Goal: Task Accomplishment & Management: Manage account settings

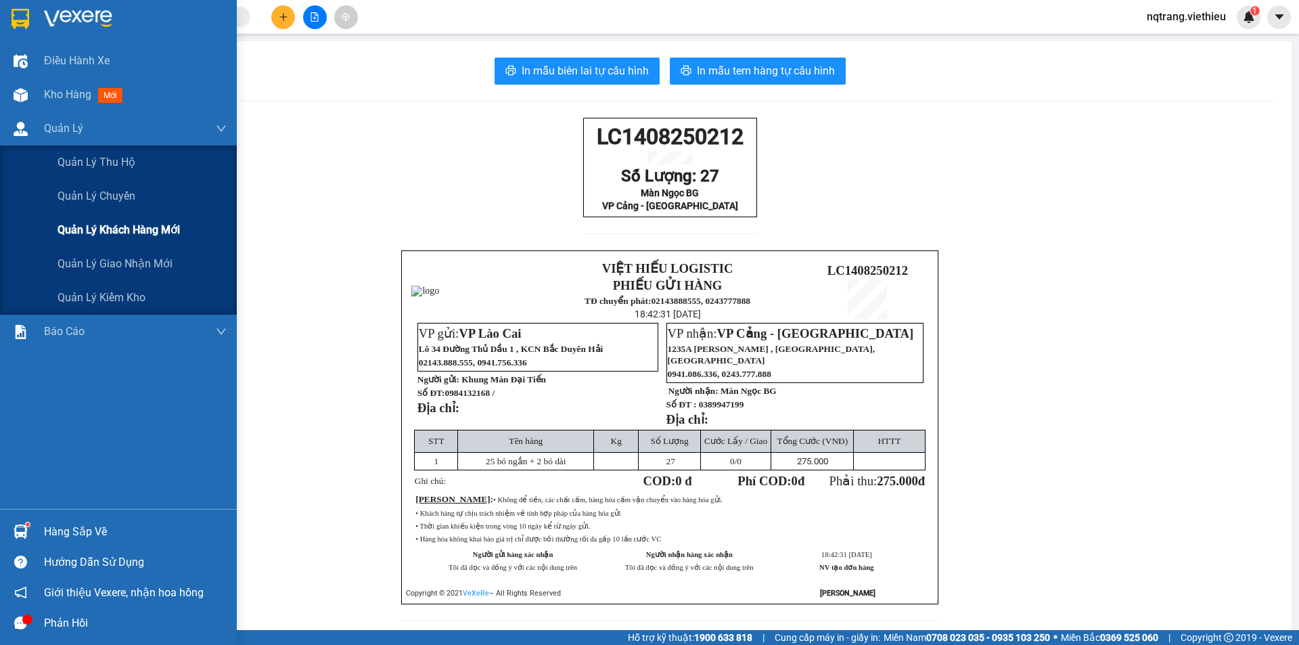
click at [135, 233] on span "Quản lý khách hàng mới" at bounding box center [119, 229] width 122 height 17
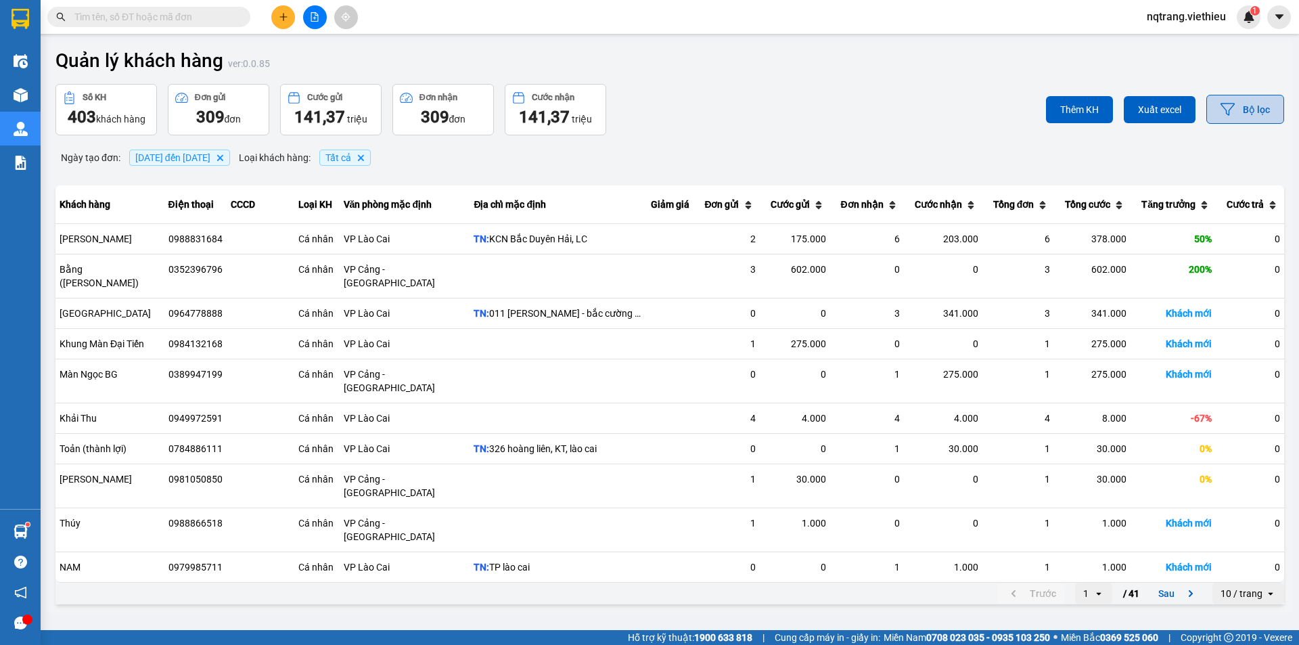
click at [1245, 120] on button "Bộ lọc" at bounding box center [1245, 109] width 78 height 29
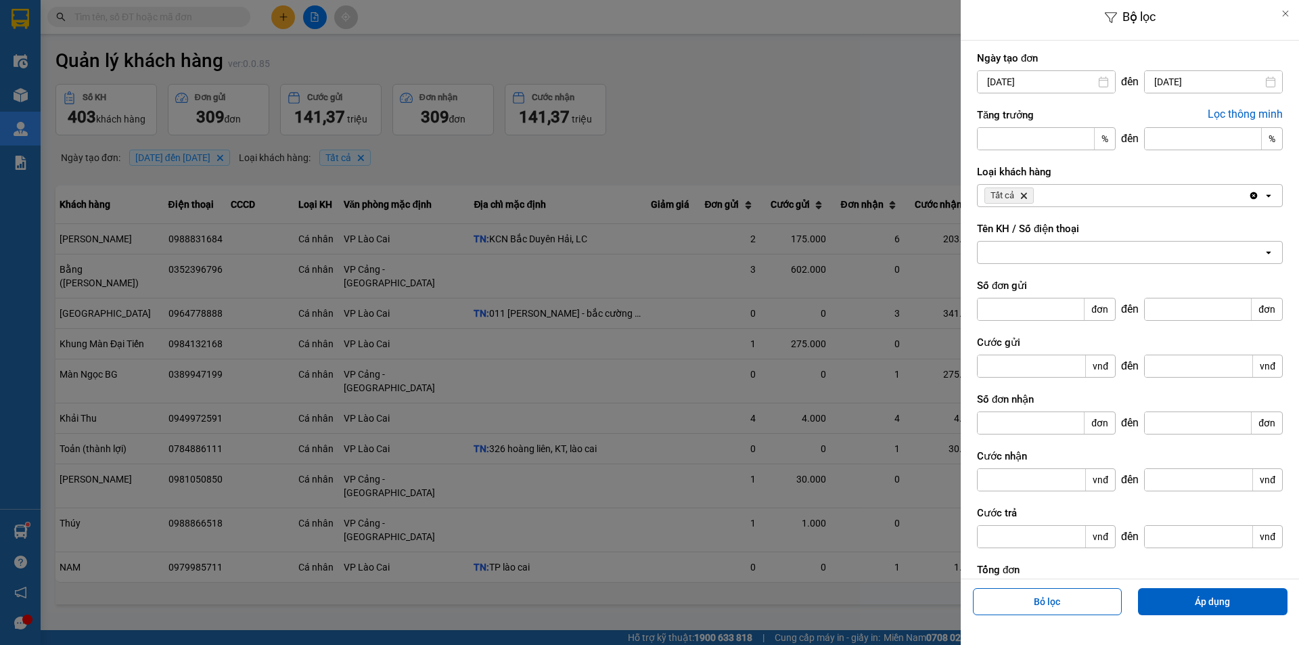
click at [1040, 255] on div at bounding box center [1121, 253] width 286 height 22
paste input "0962999646"
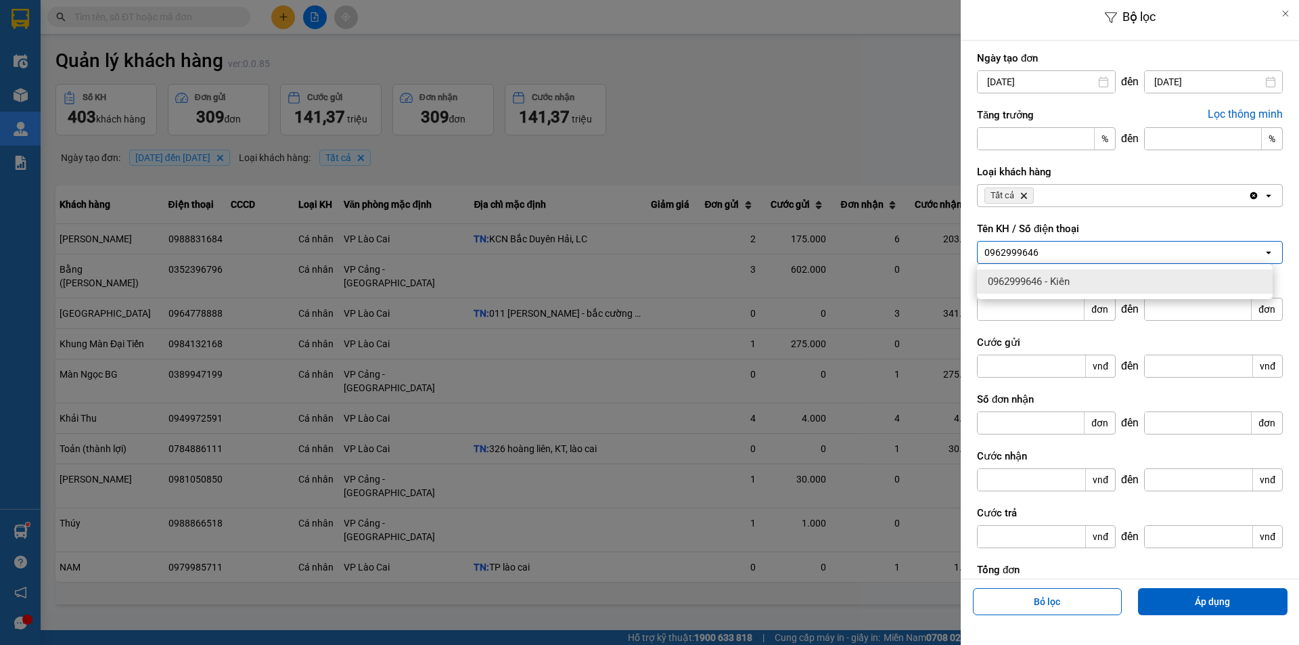
type input "0962999646"
click at [1068, 281] on span "0962999646 - Kiên" at bounding box center [1029, 282] width 82 height 14
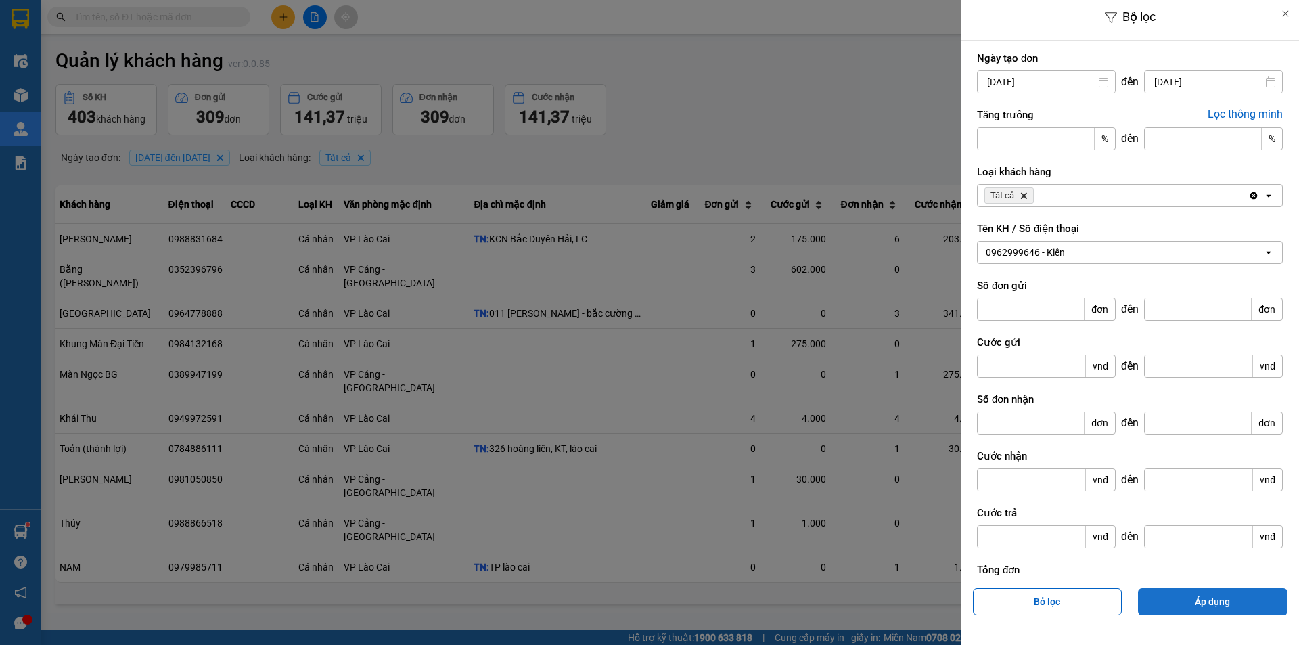
click at [1192, 601] on button "Áp dụng" at bounding box center [1213, 601] width 150 height 27
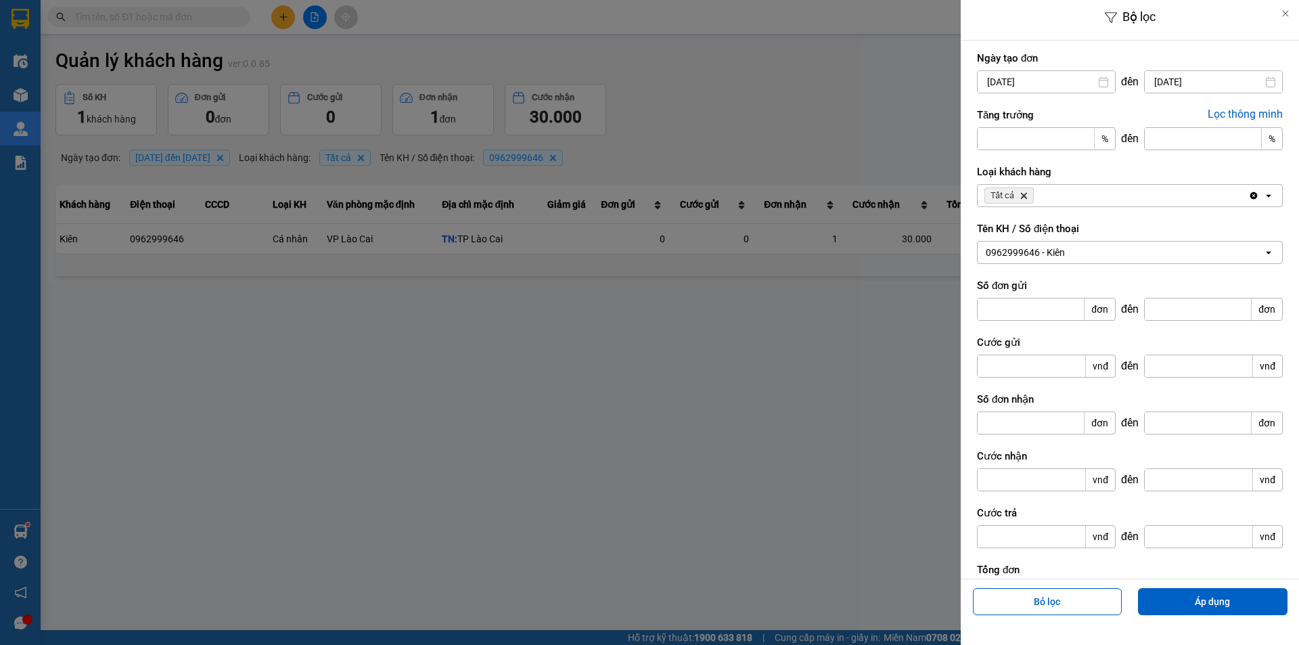
click at [870, 242] on div at bounding box center [649, 322] width 1299 height 645
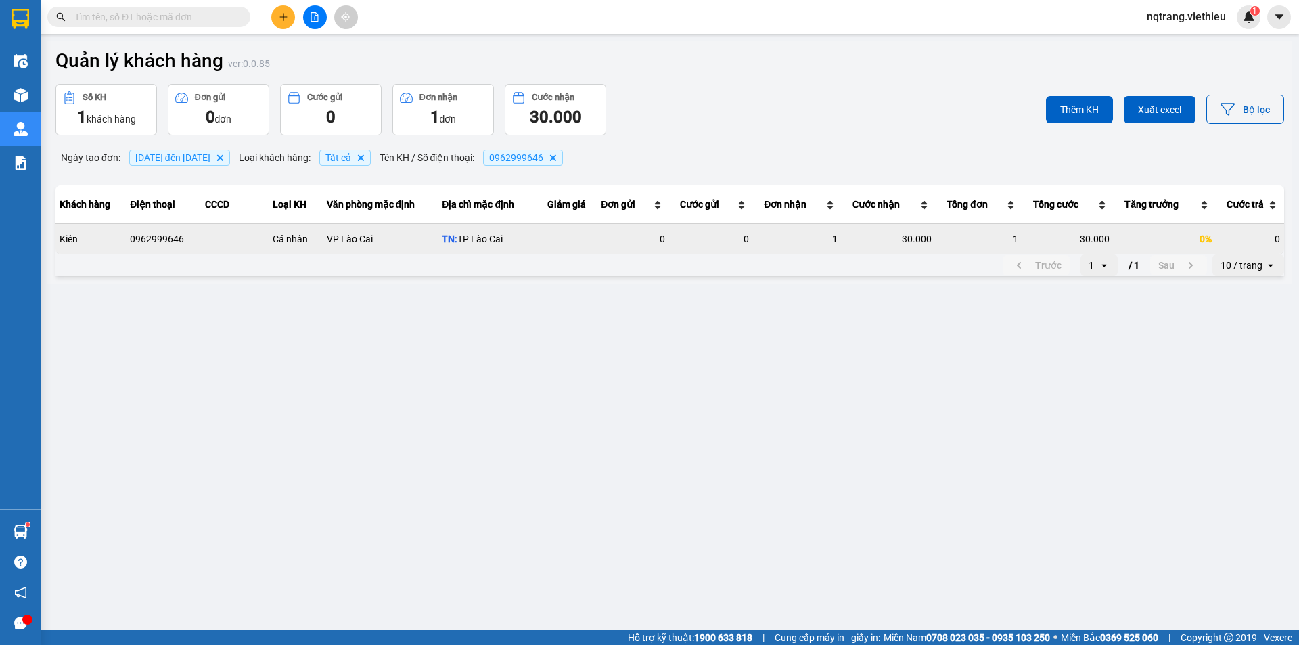
click at [1156, 237] on div "0%" at bounding box center [1165, 239] width 94 height 14
click at [1252, 237] on icon at bounding box center [1256, 238] width 9 height 9
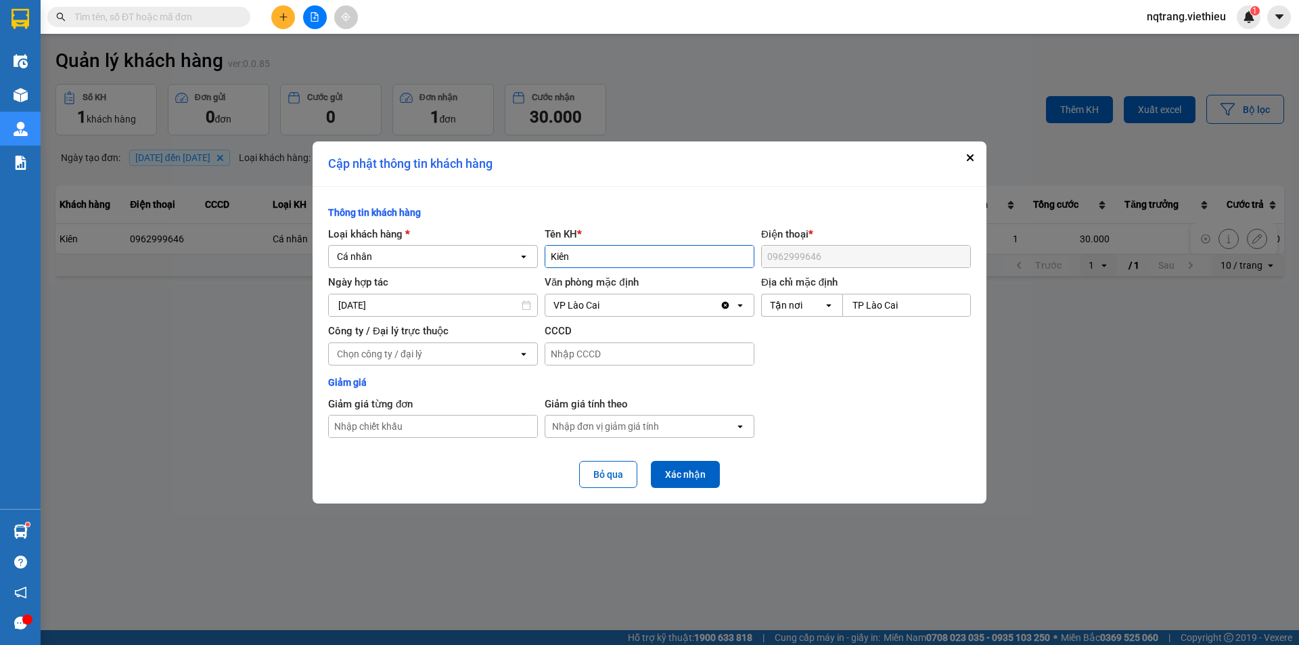
drag, startPoint x: 591, startPoint y: 257, endPoint x: 547, endPoint y: 257, distance: 43.3
click at [547, 257] on input "dialog" at bounding box center [649, 257] width 208 height 22
type input "Máy Tính Trường Phát PC"
click at [900, 304] on input "TP Lào Cai" at bounding box center [906, 305] width 127 height 22
drag, startPoint x: 906, startPoint y: 304, endPoint x: 819, endPoint y: 307, distance: 86.6
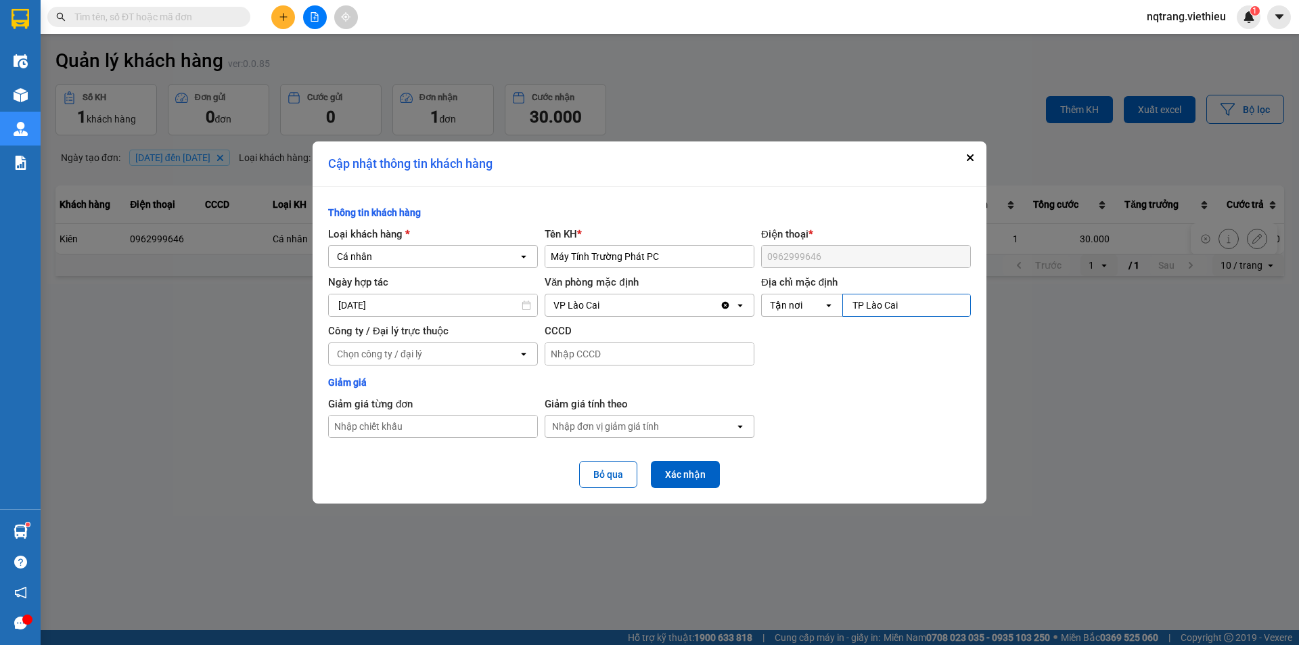
click at [819, 307] on div "Tận nơi open [GEOGRAPHIC_DATA]" at bounding box center [866, 305] width 210 height 23
type input "344 Hoàng Liên"
click at [695, 478] on button "Xác nhận" at bounding box center [685, 474] width 69 height 27
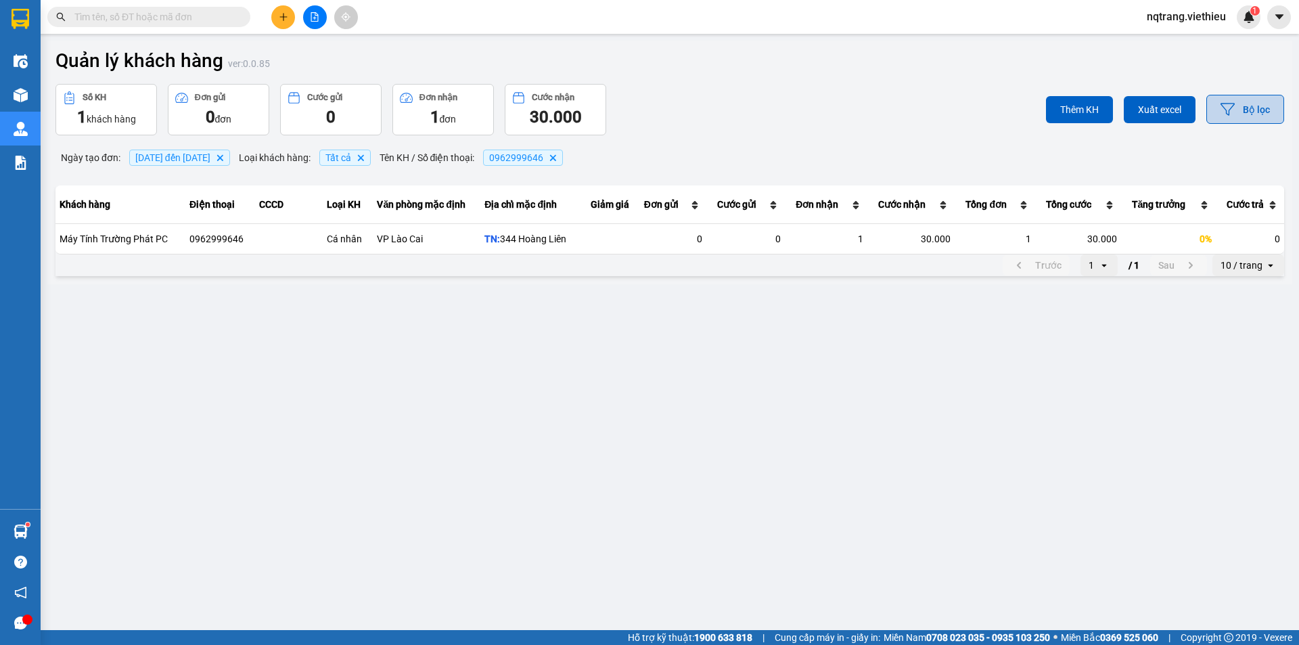
click at [1262, 105] on button "Bộ lọc" at bounding box center [1245, 109] width 78 height 29
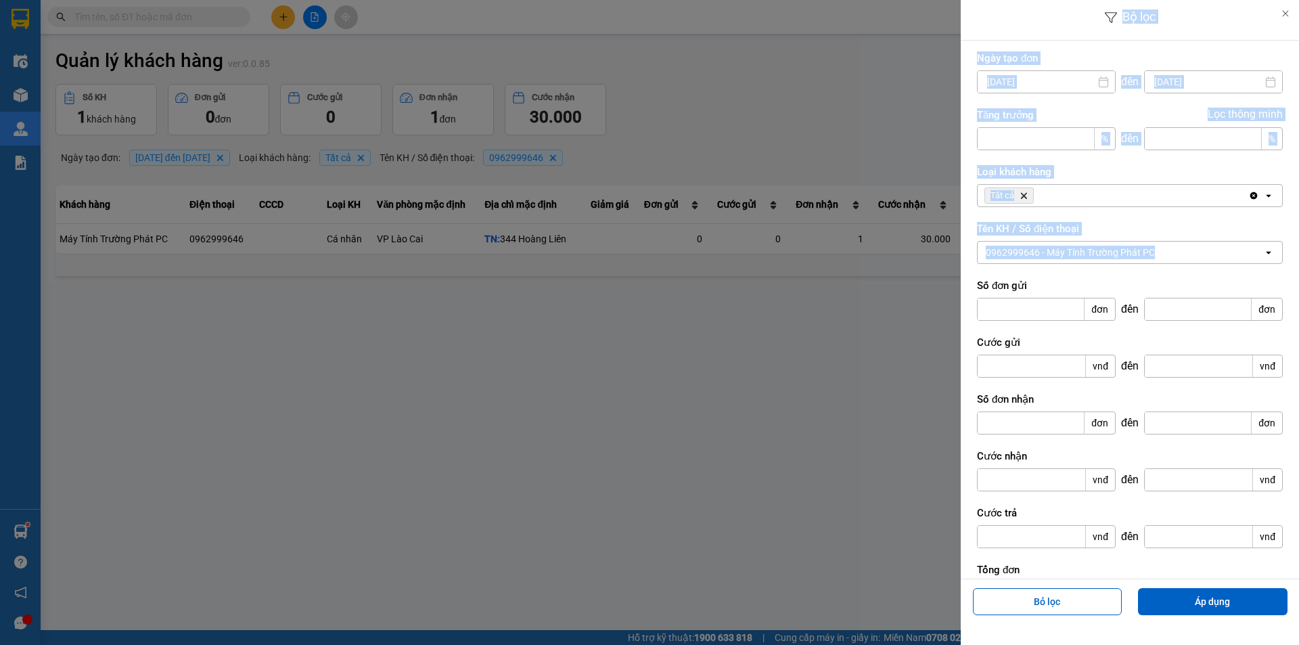
drag, startPoint x: 1209, startPoint y: 251, endPoint x: 923, endPoint y: 254, distance: 286.2
click at [923, 254] on div "Bộ lọc Ngày tạo đơn [DATE] Press the down arrow key to interact with the calend…" at bounding box center [649, 322] width 1299 height 645
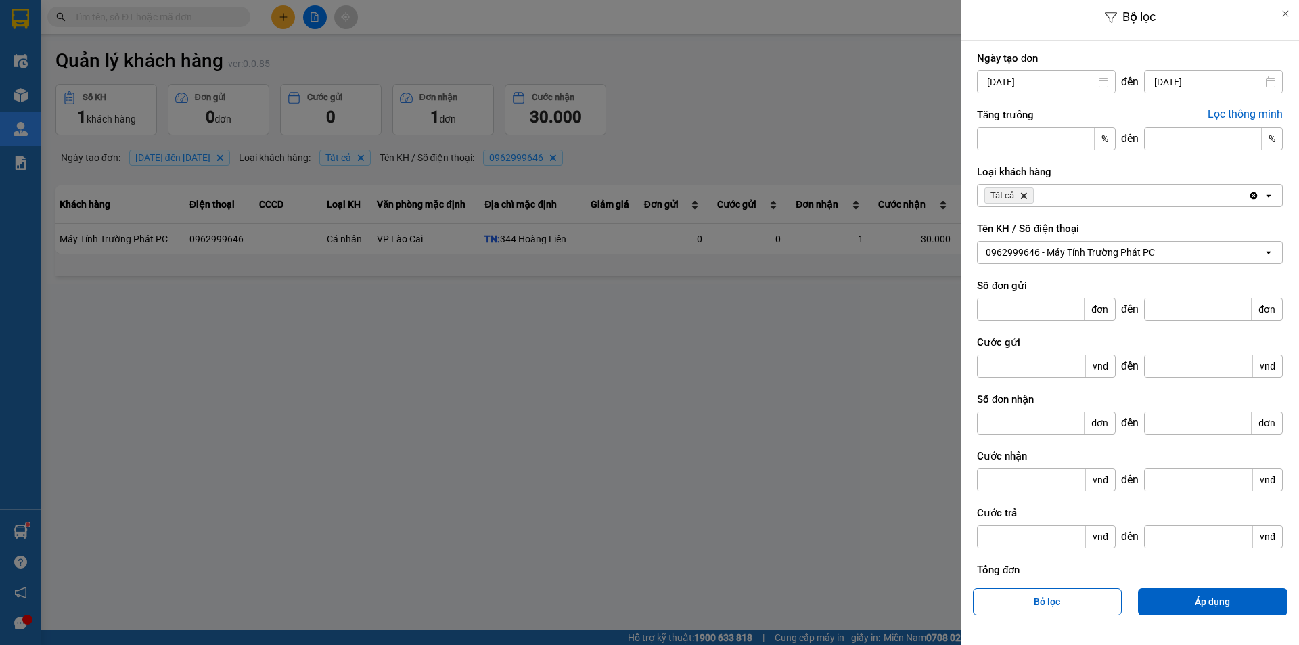
click at [1226, 283] on label "Số đơn gửi" at bounding box center [1130, 286] width 306 height 14
click at [1168, 249] on div "0962999646 - Máy Tính Trường Phát PC" at bounding box center [1121, 253] width 286 height 22
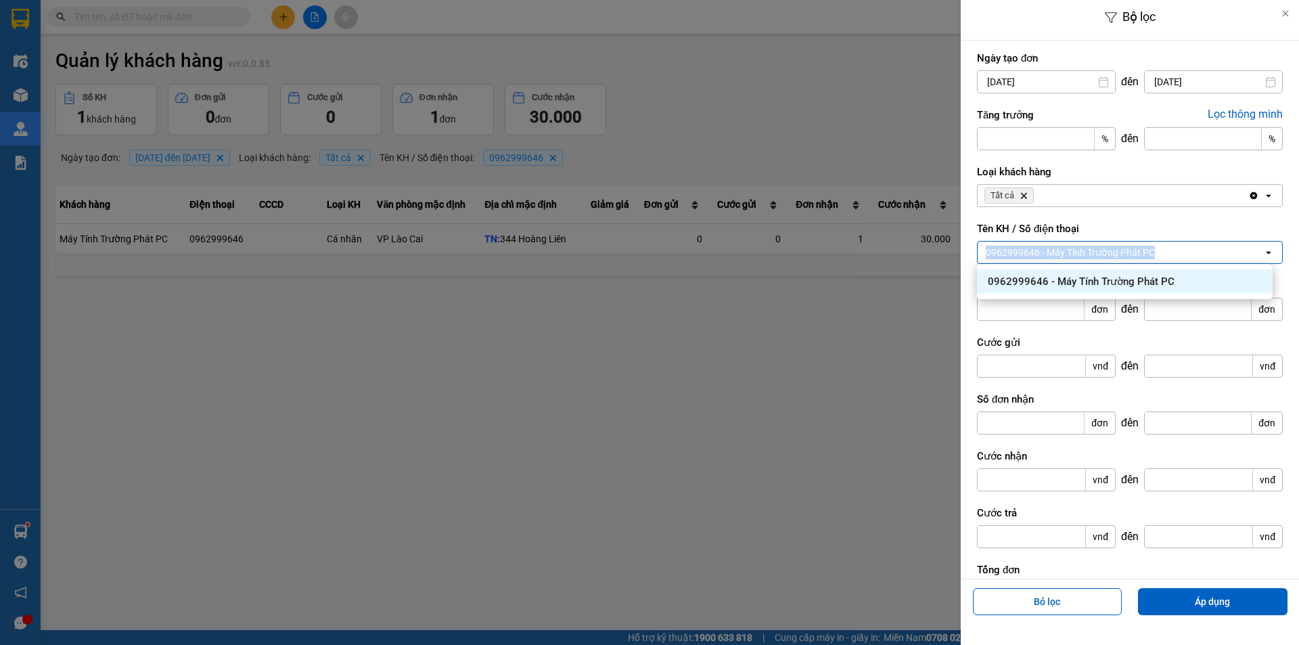
drag, startPoint x: 1174, startPoint y: 250, endPoint x: 967, endPoint y: 259, distance: 207.2
click at [969, 259] on div "Ngày tạo đơn [DATE] Press the down arrow key to interact with the calendar and …" at bounding box center [1130, 357] width 338 height 632
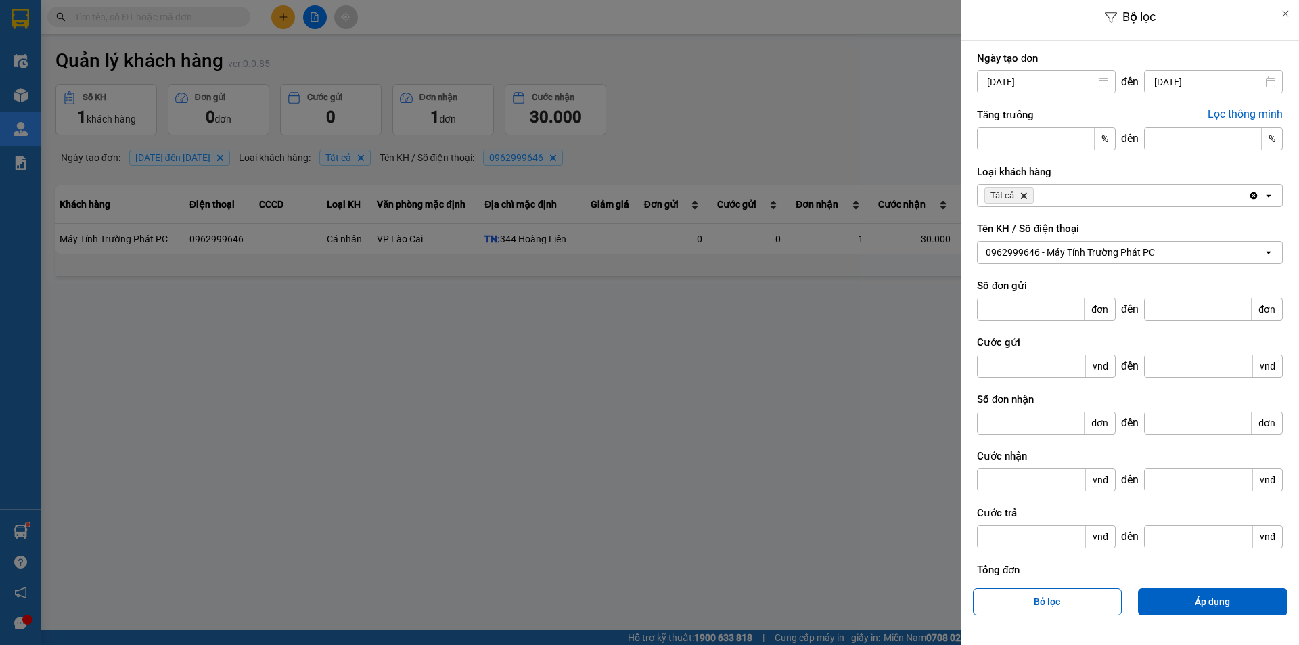
click at [1263, 255] on icon "open" at bounding box center [1268, 252] width 11 height 11
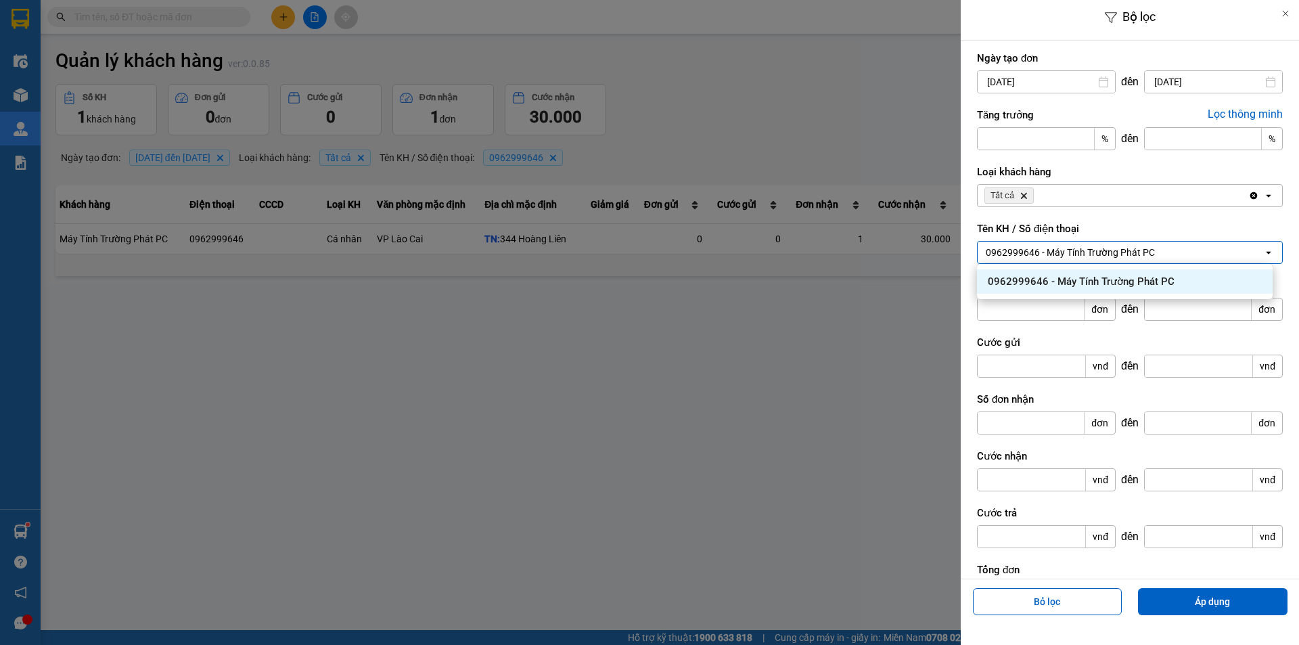
click at [1226, 227] on label "Tên KH / Số điện thoại" at bounding box center [1130, 229] width 306 height 14
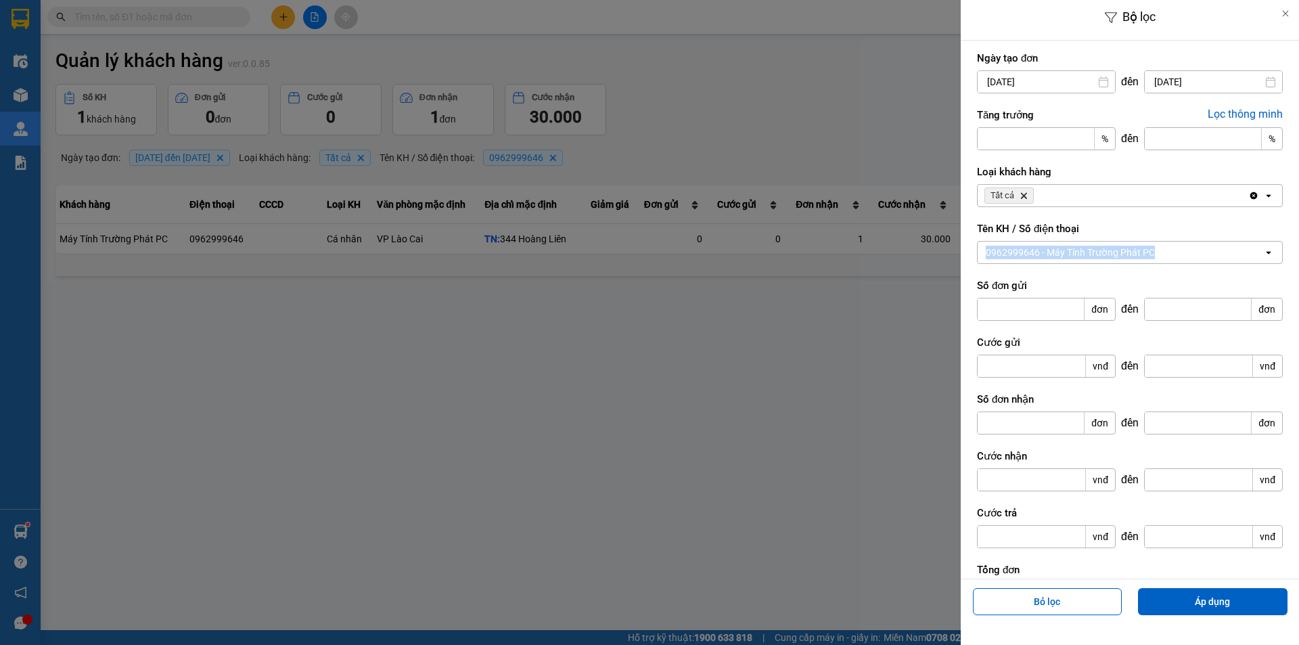
drag, startPoint x: 985, startPoint y: 251, endPoint x: 1180, endPoint y: 242, distance: 195.0
click at [1180, 242] on div "0962999646 - Máy Tính Trường Phát PC" at bounding box center [1121, 253] width 286 height 22
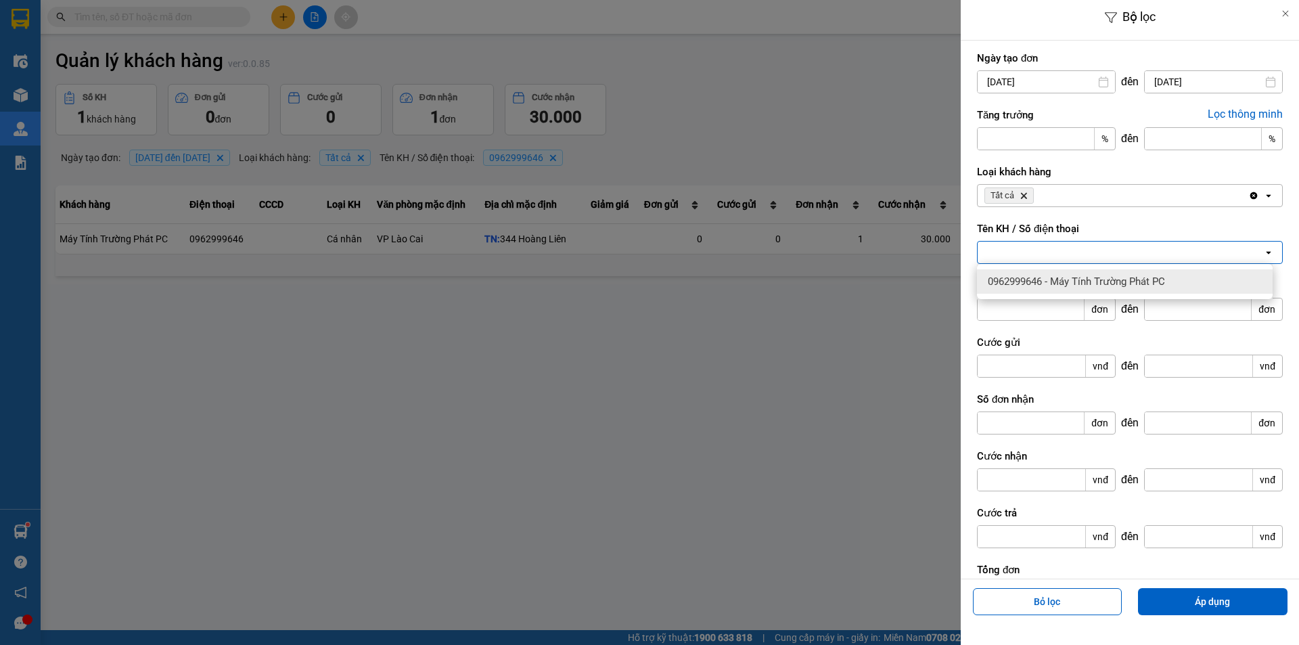
paste input "0976067216"
type input "0976067216"
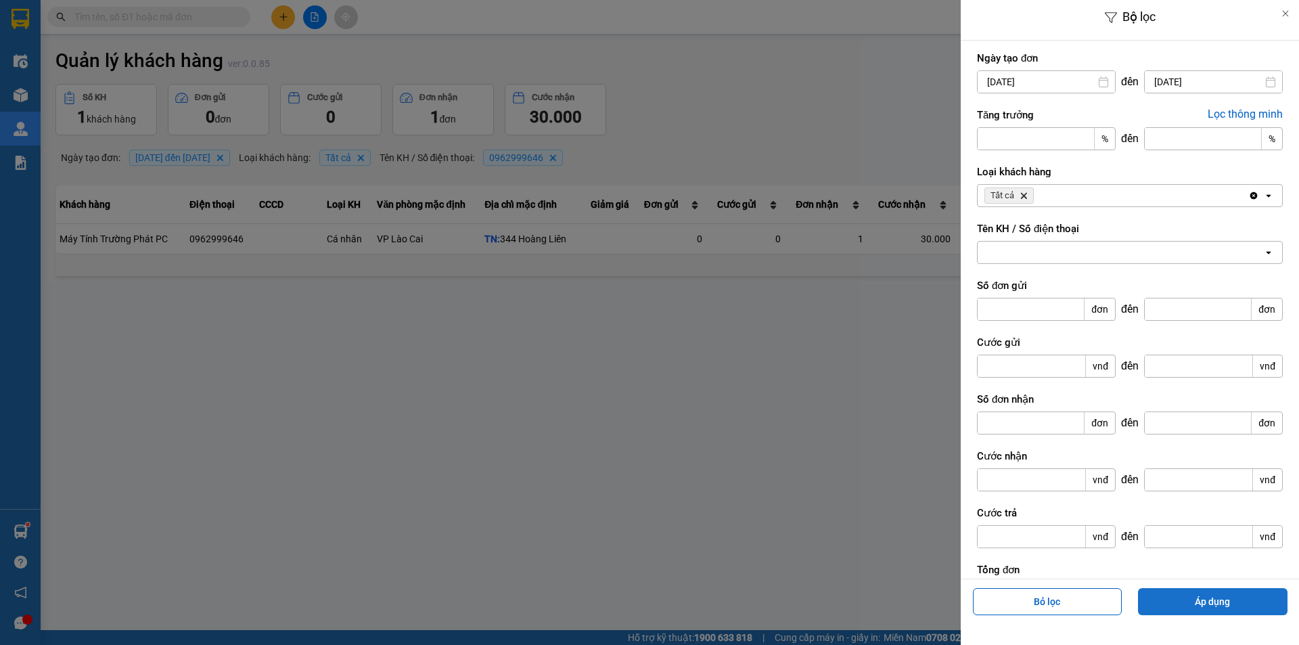
click at [1227, 604] on button "Áp dụng" at bounding box center [1213, 601] width 150 height 27
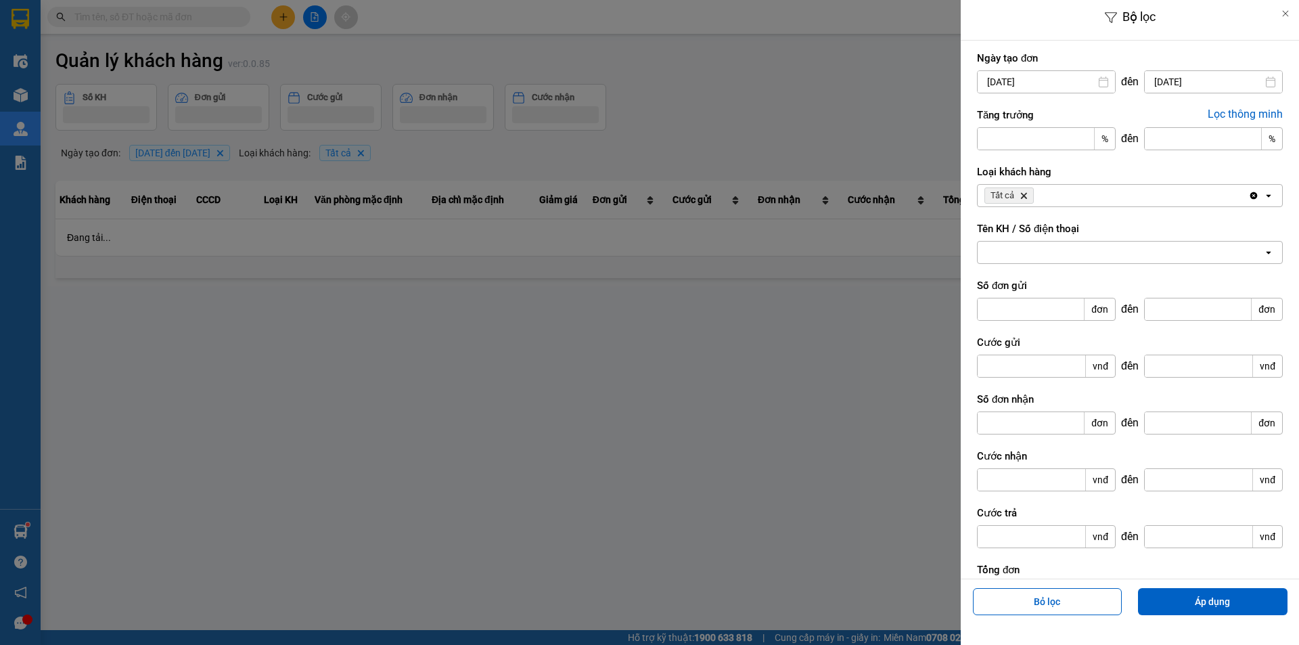
click at [1048, 250] on div at bounding box center [1121, 253] width 286 height 22
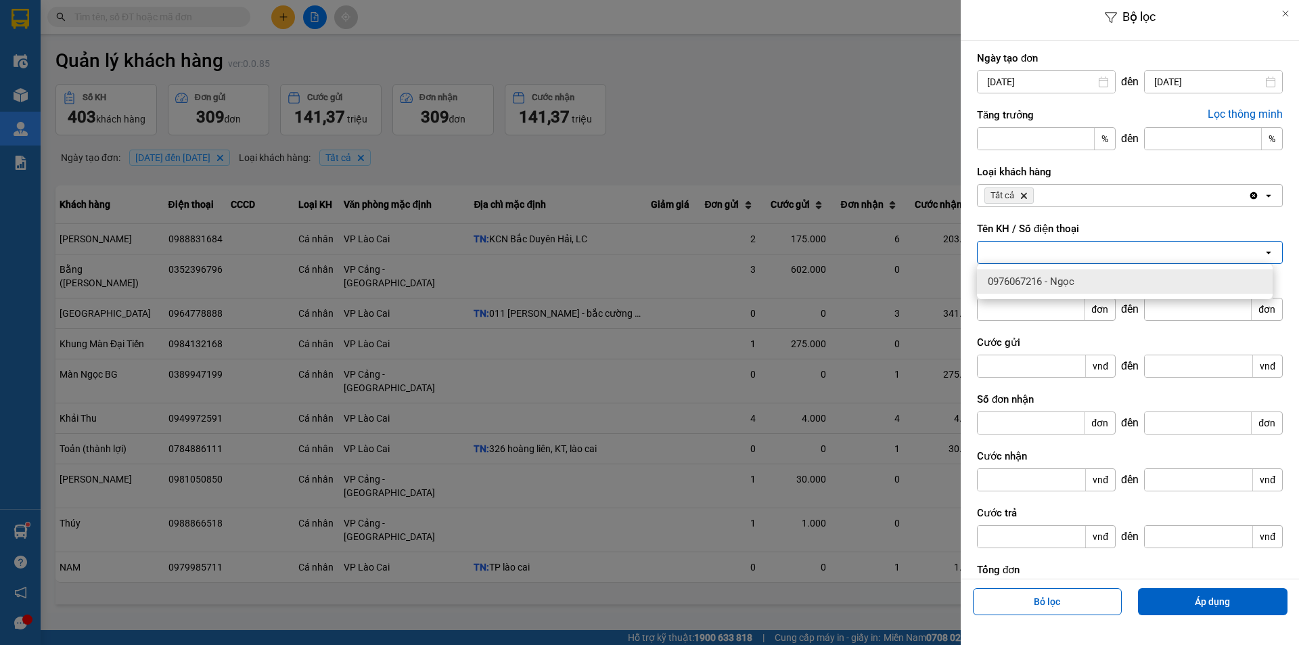
paste input "0976067216"
type input "0976067216"
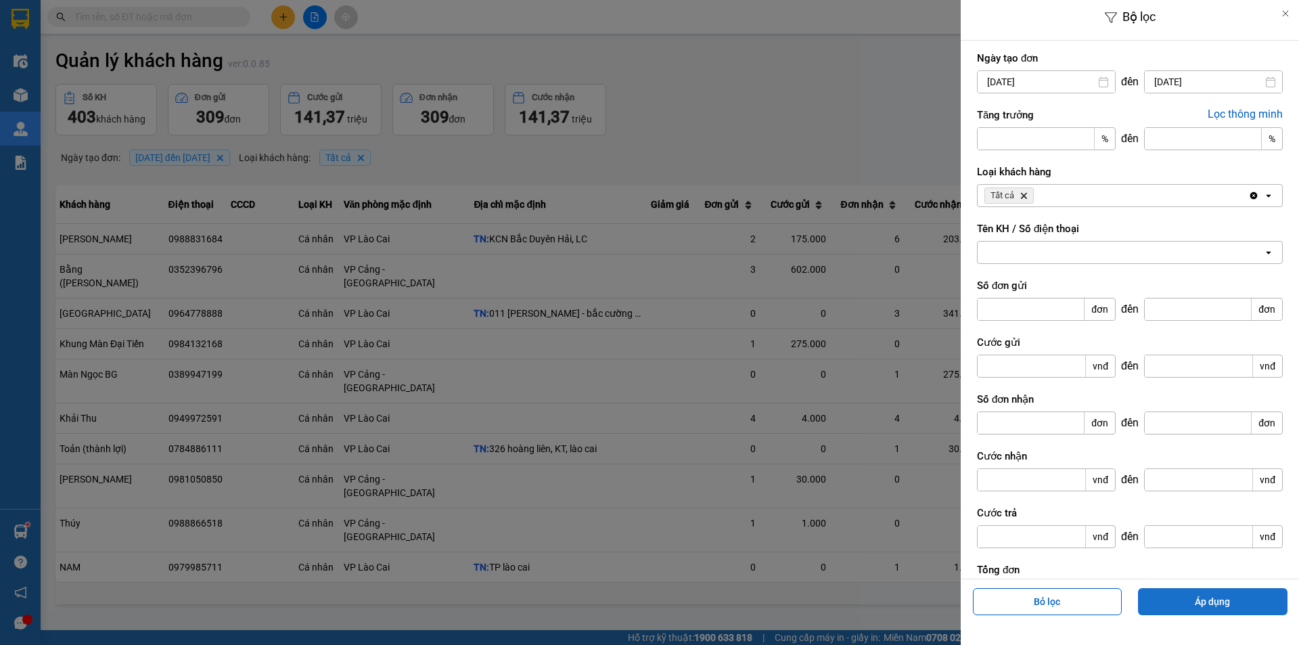
click at [1241, 599] on button "Áp dụng" at bounding box center [1213, 601] width 150 height 27
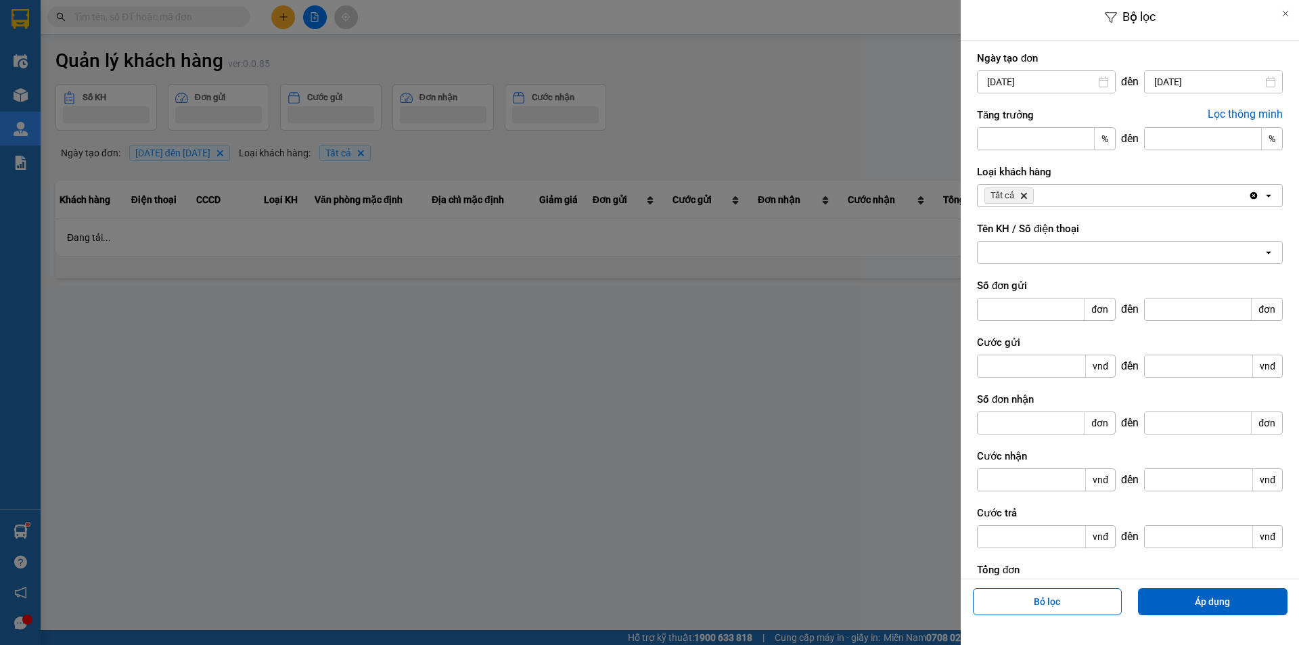
click at [1097, 256] on div at bounding box center [1121, 253] width 286 height 22
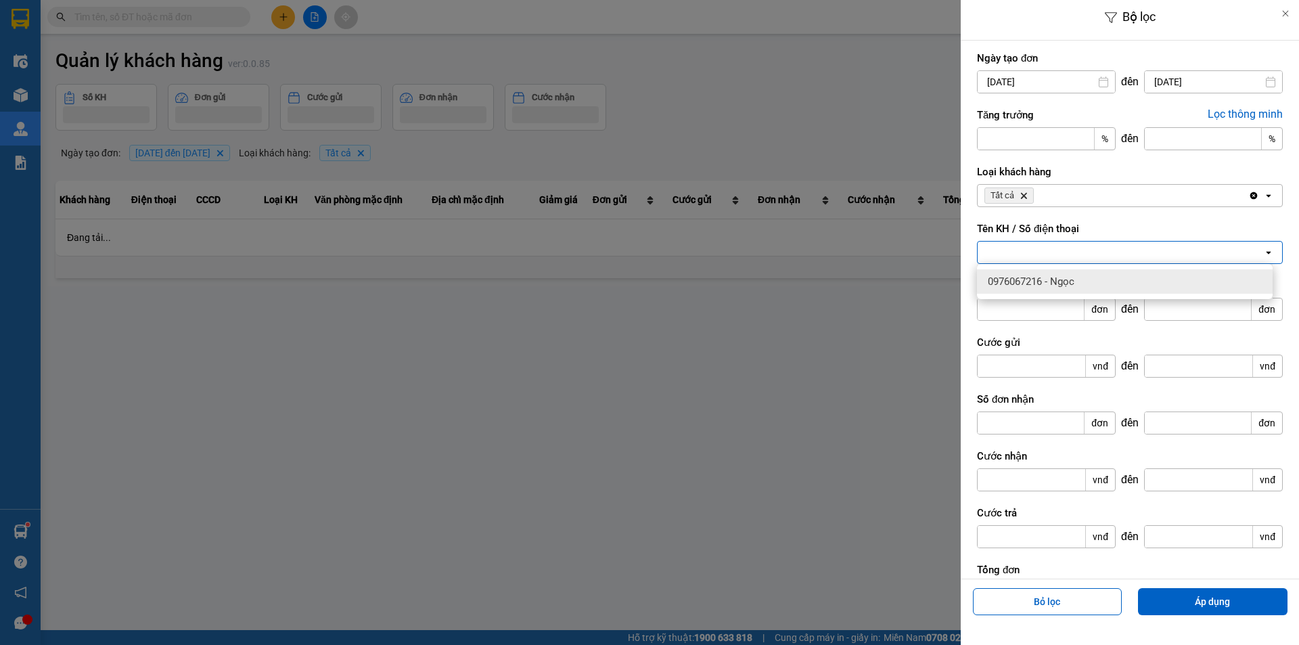
paste input "0976067216"
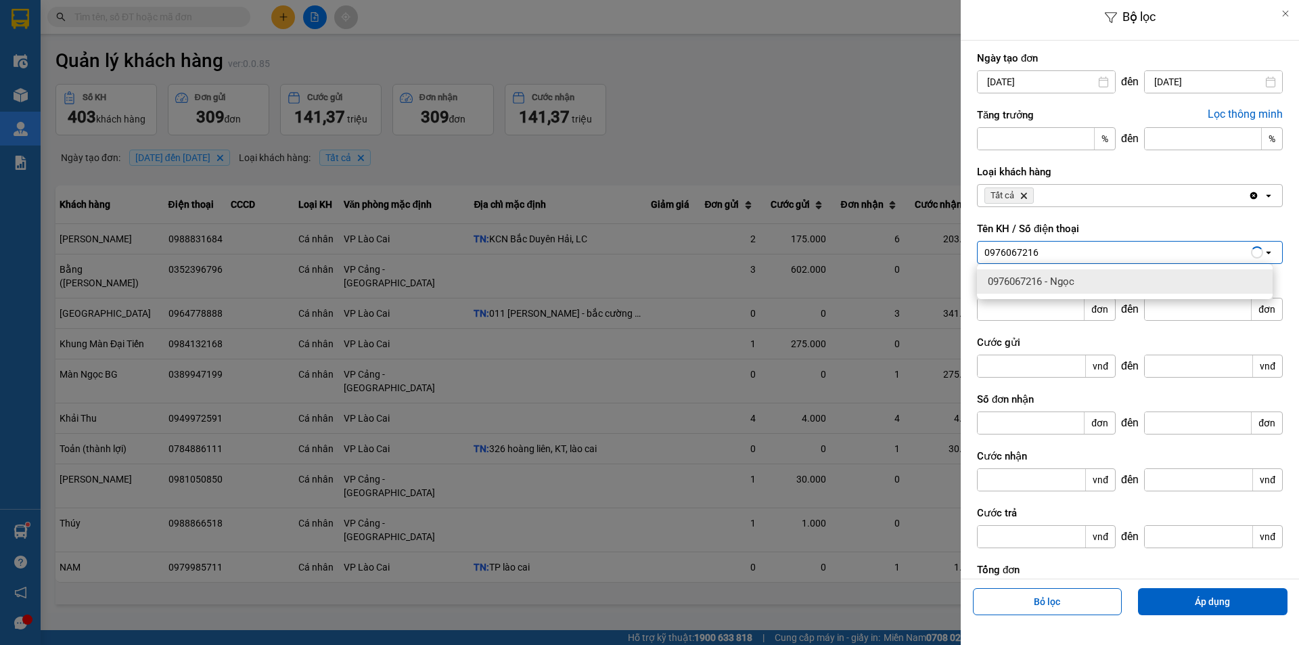
type input "0976067216"
click at [1051, 277] on span "0976067216 - Ngọc" at bounding box center [1031, 282] width 87 height 14
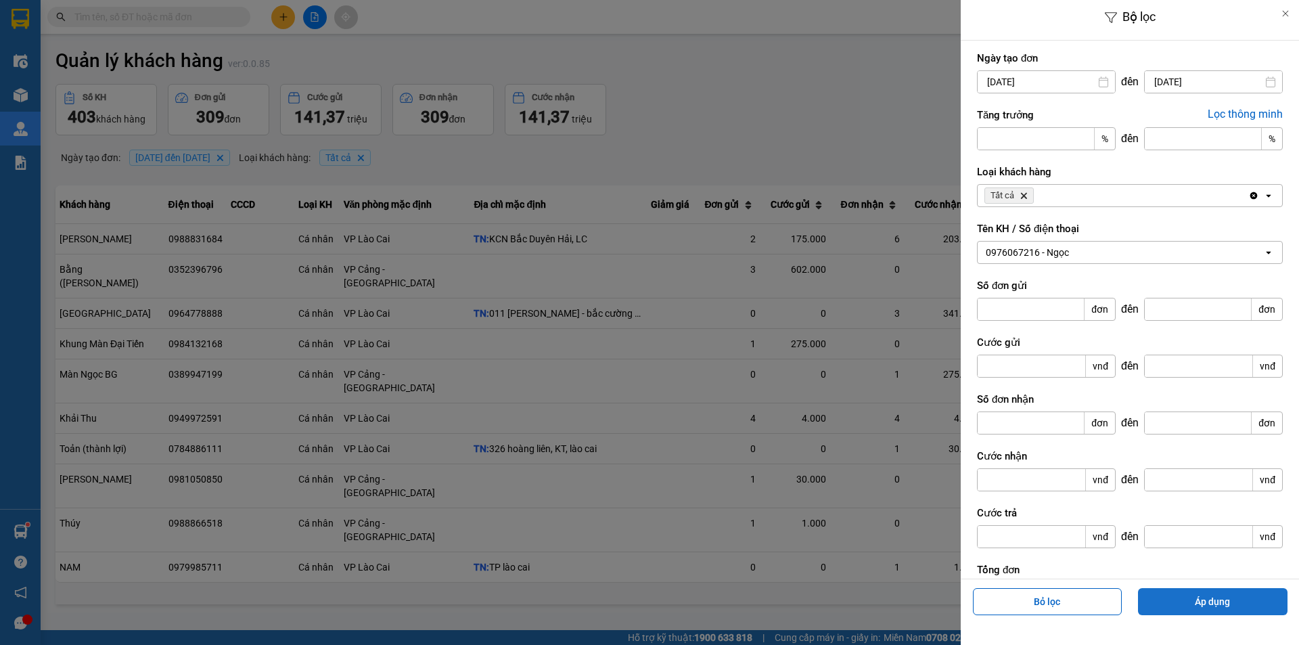
click at [1244, 605] on button "Áp dụng" at bounding box center [1213, 601] width 150 height 27
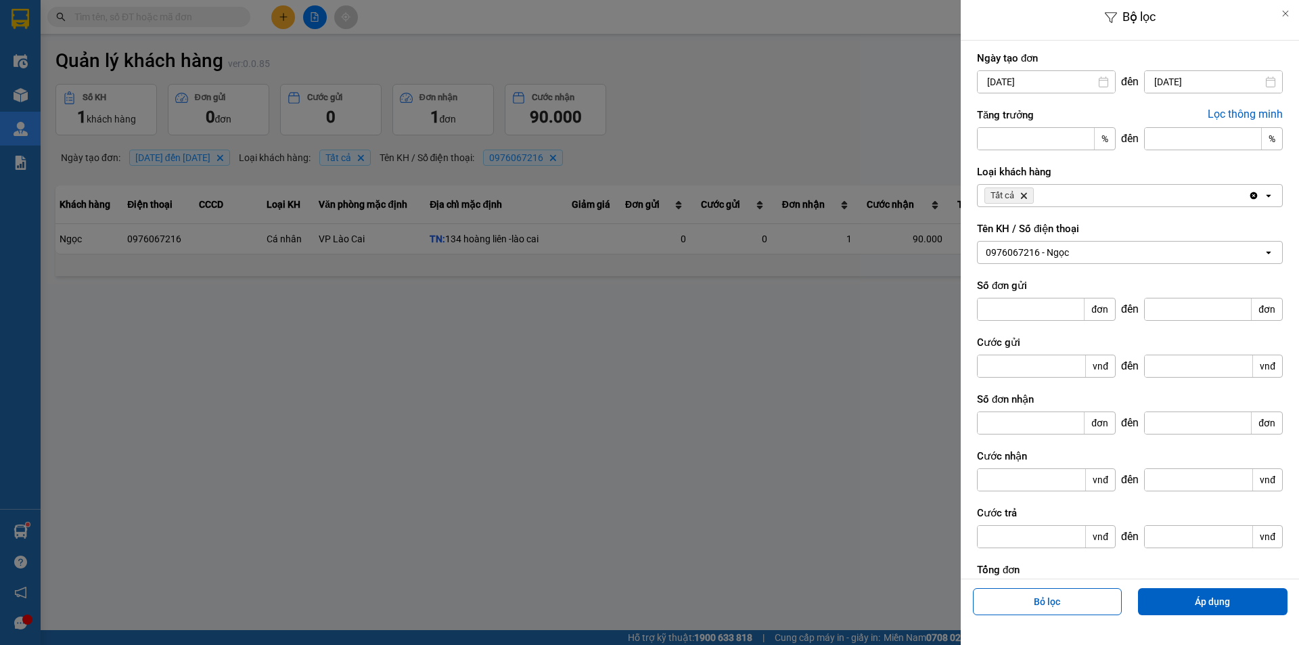
click at [801, 411] on div at bounding box center [649, 322] width 1299 height 645
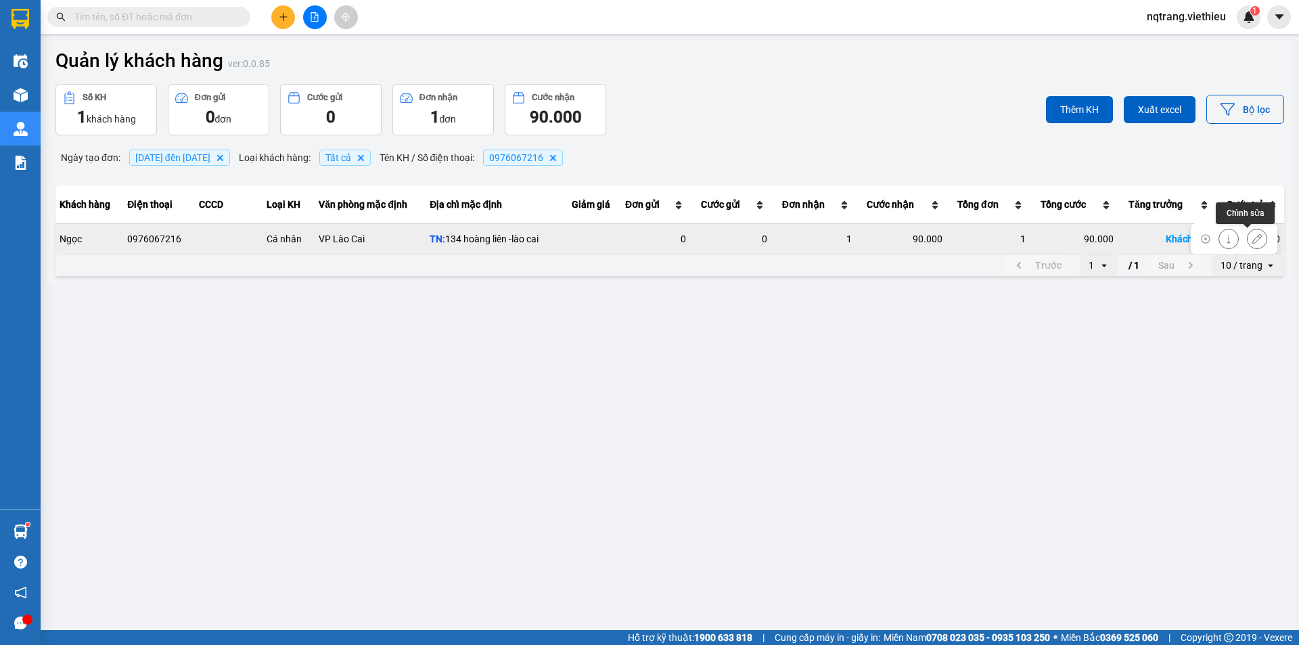
click at [1252, 241] on icon at bounding box center [1256, 238] width 9 height 9
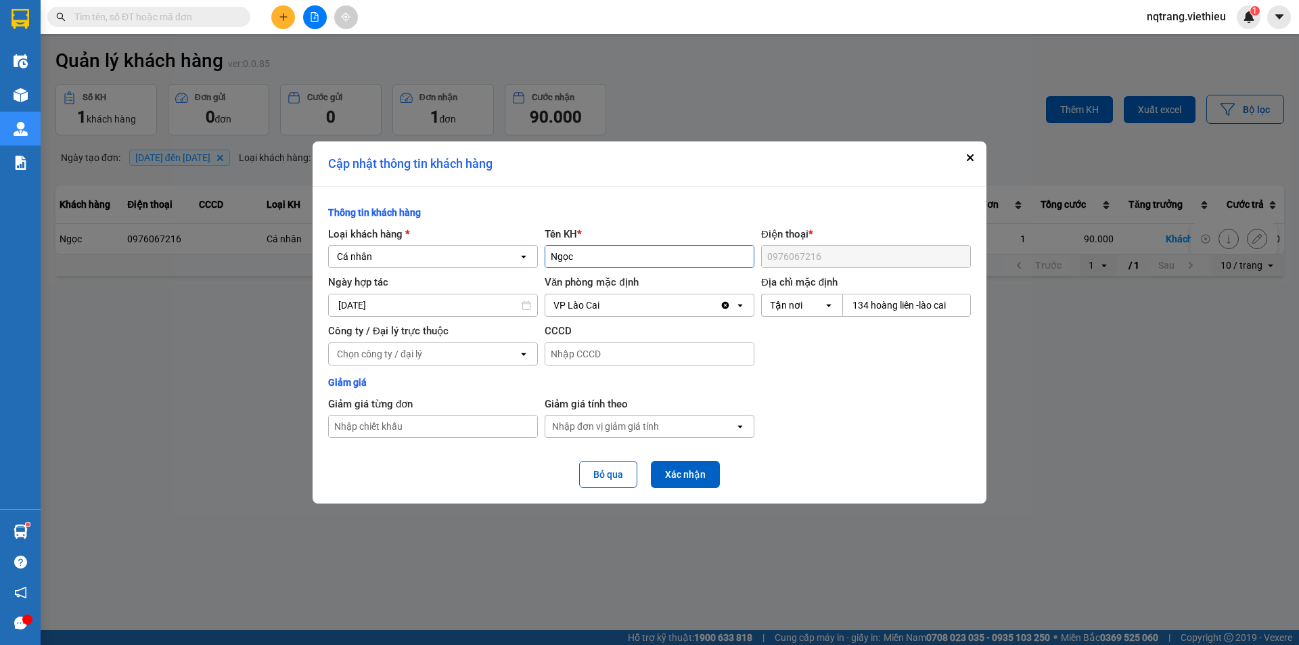
click at [551, 256] on input "dialog" at bounding box center [649, 257] width 208 height 22
type input "[PERSON_NAME]"
drag, startPoint x: 951, startPoint y: 304, endPoint x: 811, endPoint y: 306, distance: 139.4
click at [811, 306] on div "Tận nơi open 134 hoàng liên -lào cai" at bounding box center [866, 305] width 210 height 23
type input "134 Hoàng Liên"
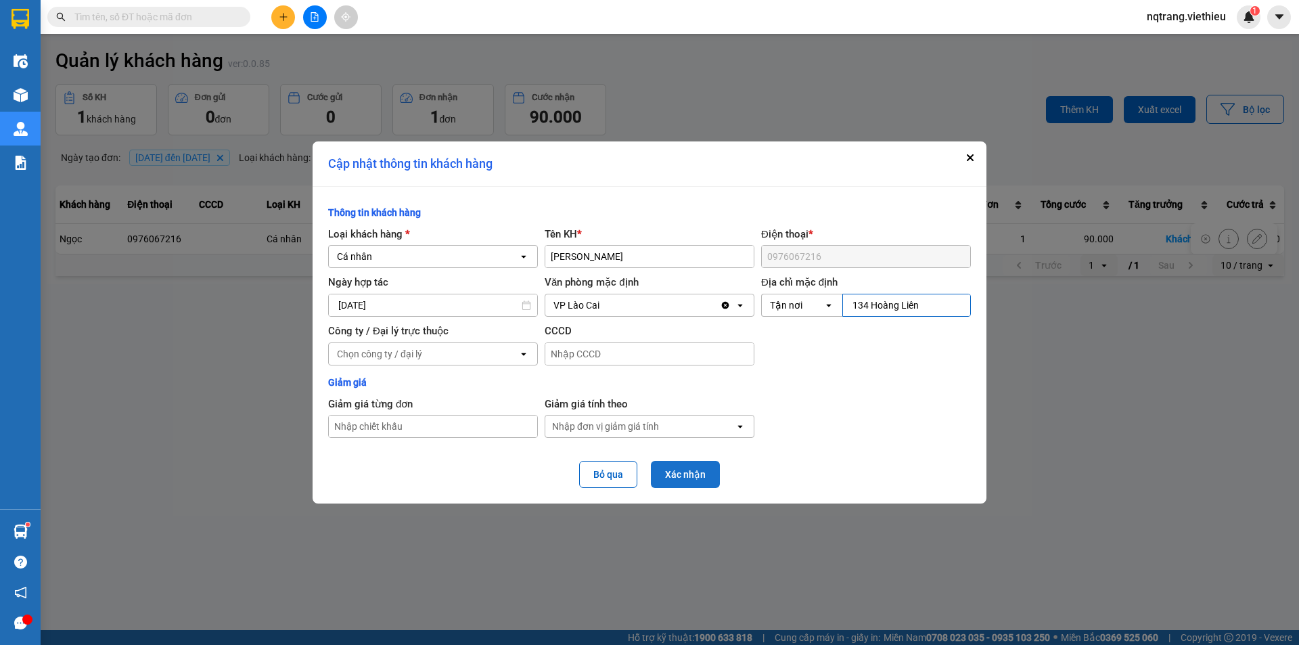
click at [683, 476] on button "Xác nhận" at bounding box center [685, 474] width 69 height 27
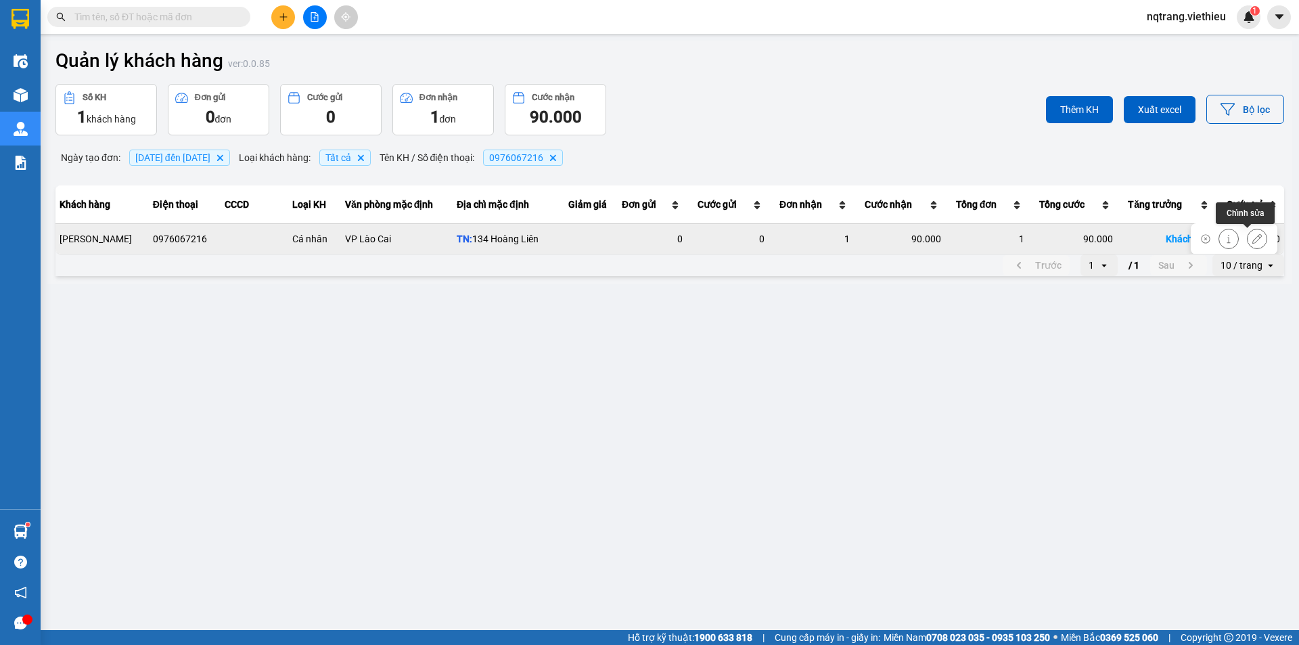
click at [1252, 238] on icon at bounding box center [1256, 238] width 9 height 9
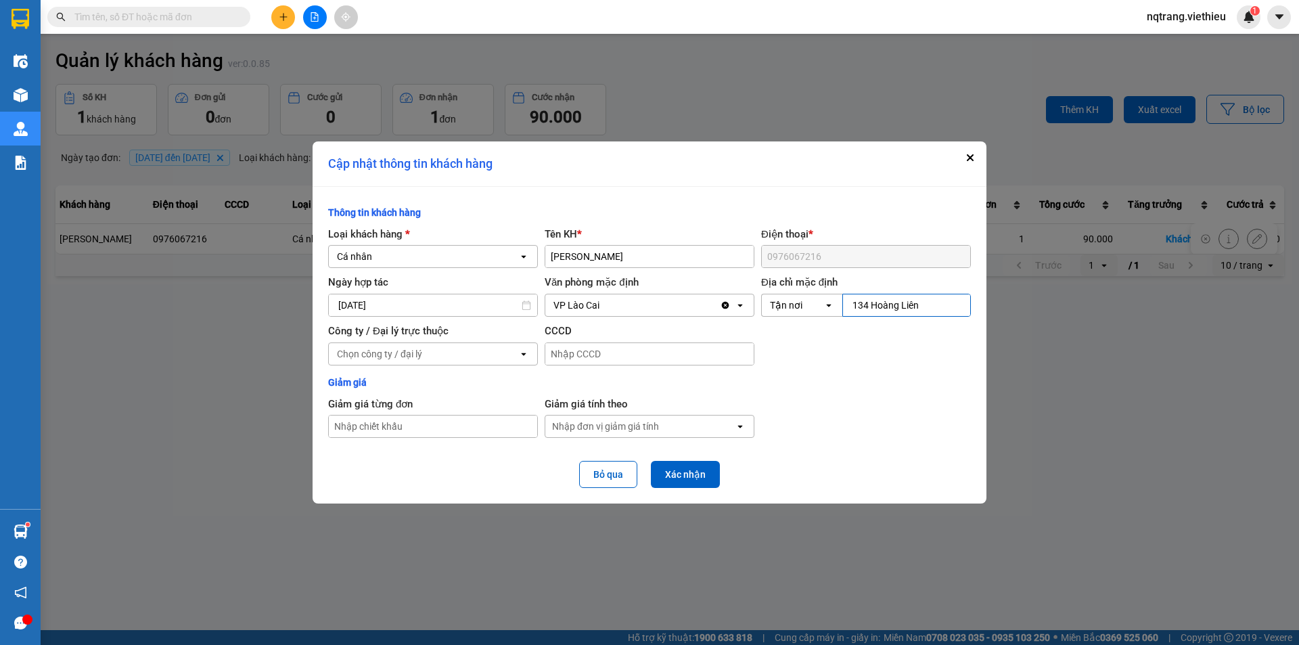
drag, startPoint x: 919, startPoint y: 304, endPoint x: 825, endPoint y: 299, distance: 94.2
click at [825, 299] on div "Tận nơi open 134 Hoàng Liên" at bounding box center [866, 305] width 210 height 23
type input "142 Hoàng Liên"
click at [702, 470] on button "Xác nhận" at bounding box center [685, 474] width 69 height 27
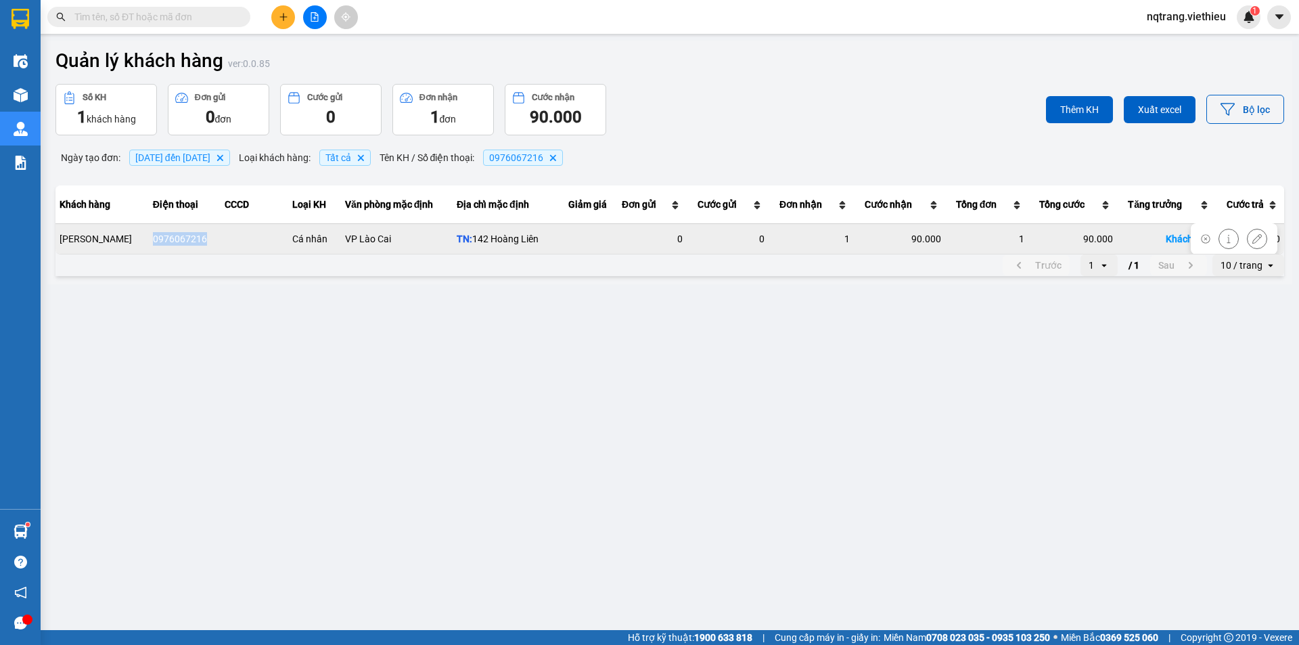
drag, startPoint x: 193, startPoint y: 239, endPoint x: 128, endPoint y: 240, distance: 65.6
click at [149, 240] on td "0976067216" at bounding box center [185, 238] width 72 height 30
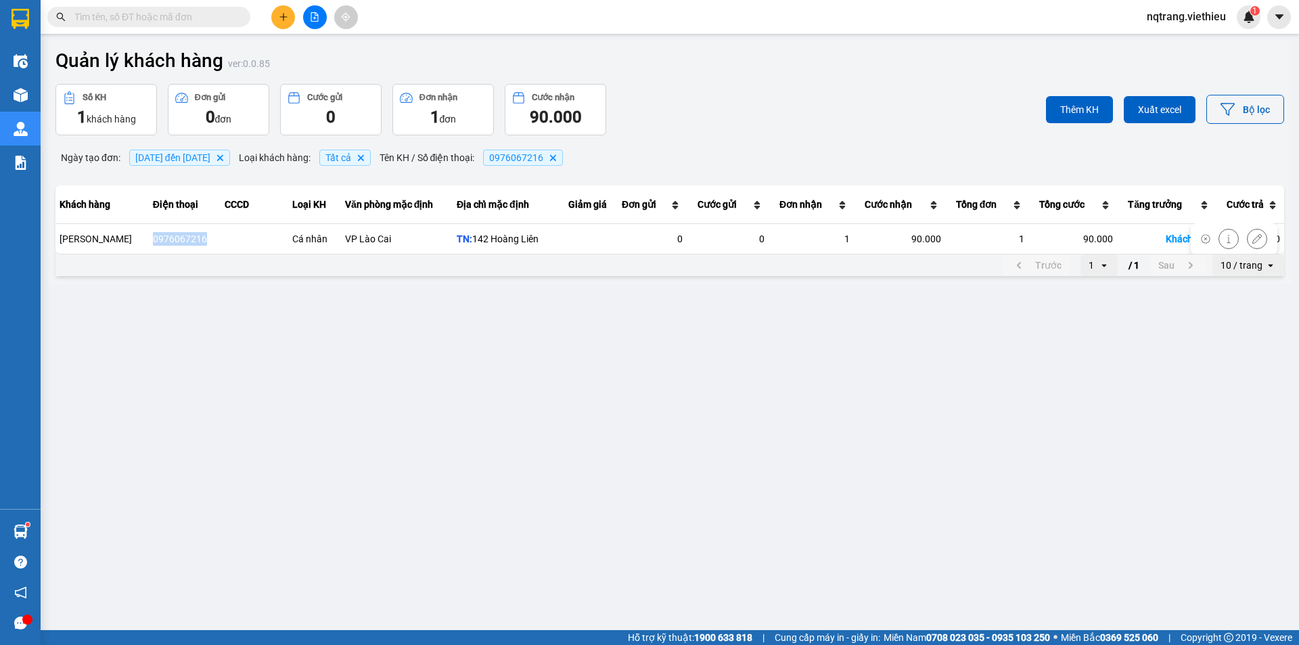
copy div "0976067216"
